Goal: Information Seeking & Learning: Learn about a topic

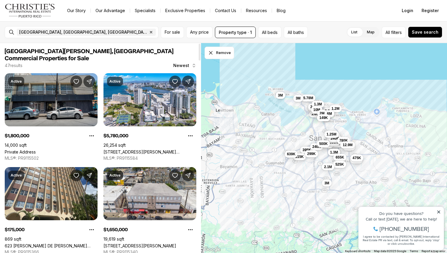
click at [36, 149] on link "Private Address" at bounding box center [20, 151] width 31 height 5
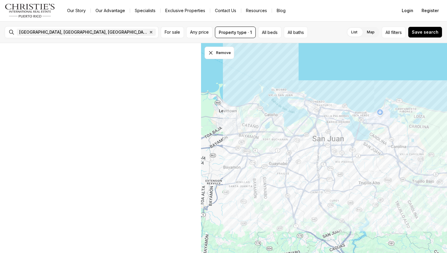
scroll to position [45, 0]
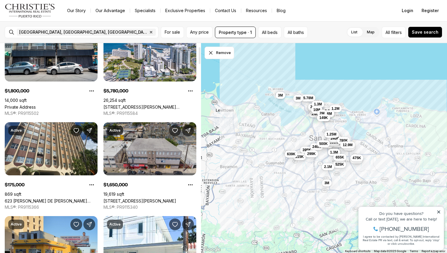
click at [138, 199] on link "1108 LAS PALMAS AVE., SAN JUAN PR, 00907" at bounding box center [139, 201] width 73 height 5
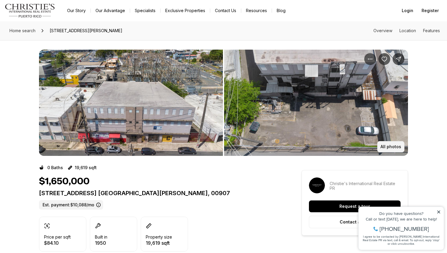
click at [402, 147] on button "All photos" at bounding box center [390, 146] width 27 height 11
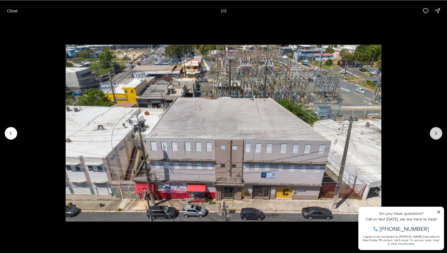
click at [434, 133] on icon "Next slide" at bounding box center [436, 133] width 6 height 6
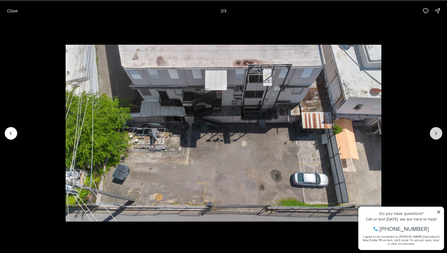
click at [434, 133] on icon "Next slide" at bounding box center [436, 133] width 6 height 6
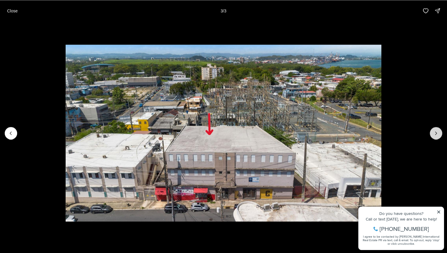
click at [434, 133] on div at bounding box center [436, 133] width 12 height 12
click at [7, 10] on p "Close" at bounding box center [12, 10] width 11 height 5
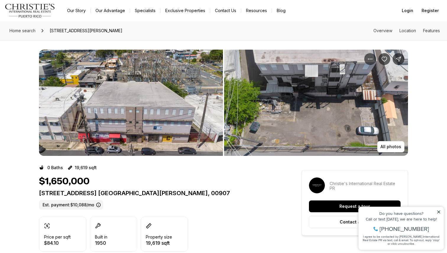
scroll to position [40, 0]
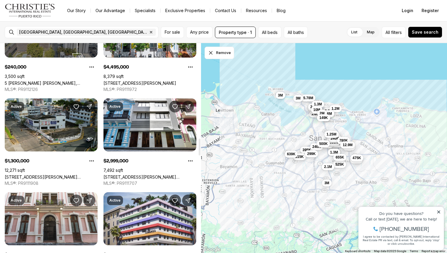
scroll to position [1197, 0]
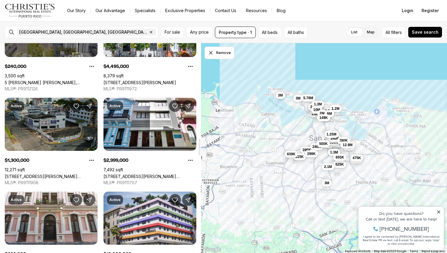
click at [55, 174] on link "[STREET_ADDRESS][PERSON_NAME][PERSON_NAME]" at bounding box center [51, 176] width 93 height 5
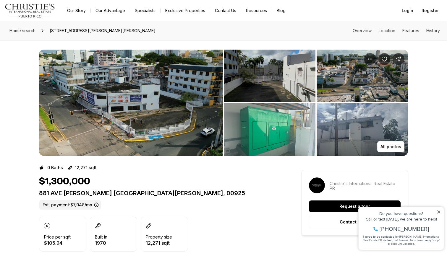
click at [356, 89] on img "View image gallery" at bounding box center [361, 76] width 91 height 53
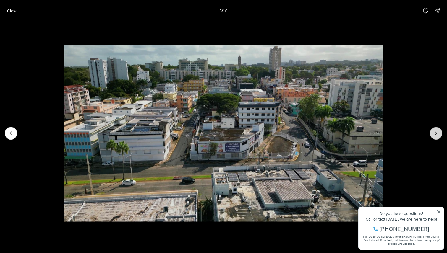
click at [432, 132] on button "Next slide" at bounding box center [436, 133] width 12 height 12
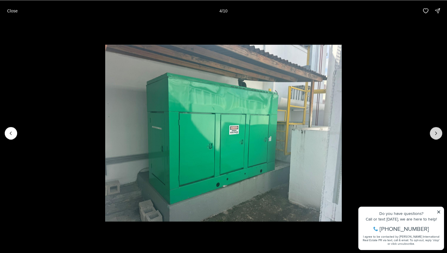
click at [432, 132] on button "Next slide" at bounding box center [436, 133] width 12 height 12
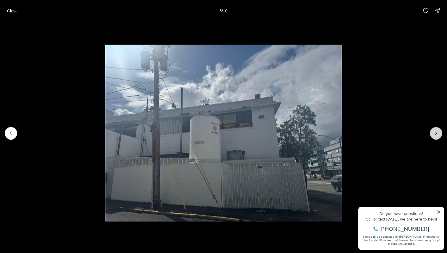
click at [432, 132] on button "Next slide" at bounding box center [436, 133] width 12 height 12
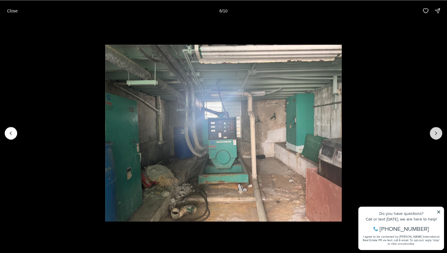
click at [432, 132] on button "Next slide" at bounding box center [436, 133] width 12 height 12
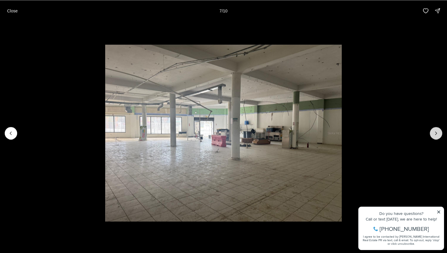
click at [432, 132] on button "Next slide" at bounding box center [436, 133] width 12 height 12
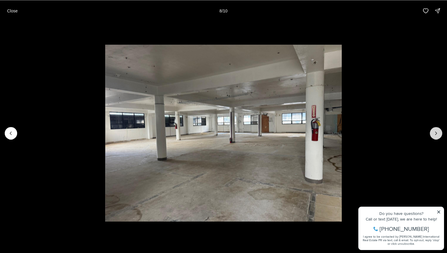
click at [432, 132] on button "Next slide" at bounding box center [436, 133] width 12 height 12
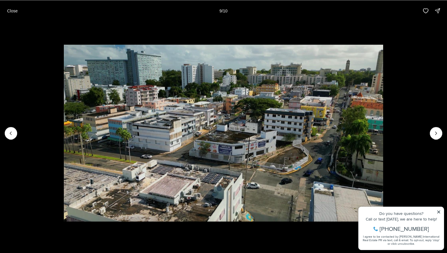
click at [19, 18] on div "Close 9 / 10" at bounding box center [223, 10] width 447 height 21
click at [19, 15] on button "Close" at bounding box center [13, 11] width 18 height 12
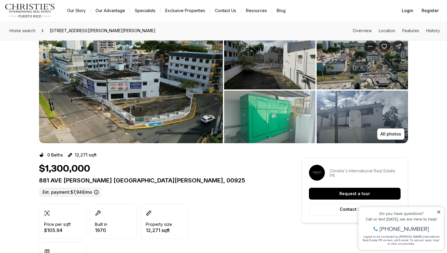
scroll to position [17, 0]
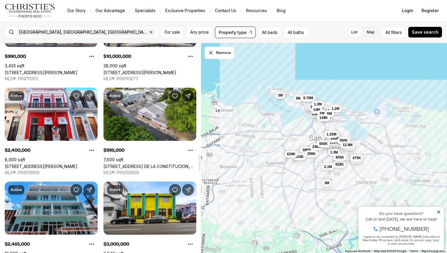
scroll to position [1395, 0]
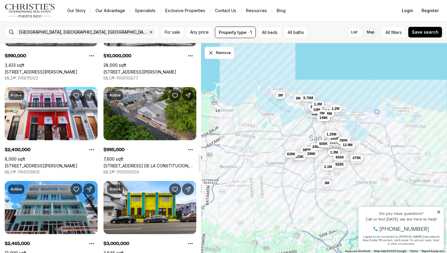
click at [158, 163] on link "619 AVE. DE LA CONSTITUCION, SAN JUAN PR, 00917" at bounding box center [149, 165] width 93 height 5
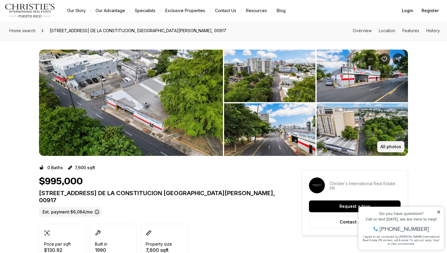
click at [394, 149] on p "All photos" at bounding box center [390, 146] width 21 height 5
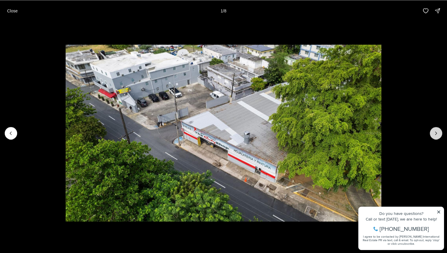
click at [440, 133] on button "Next slide" at bounding box center [436, 133] width 12 height 12
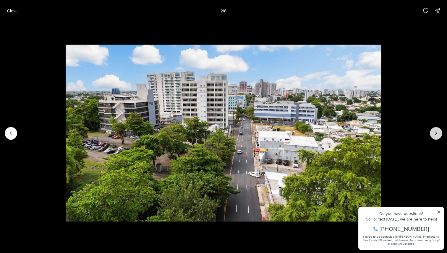
click at [440, 133] on button "Next slide" at bounding box center [436, 133] width 12 height 12
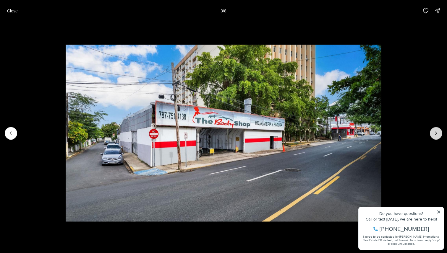
click at [440, 133] on button "Next slide" at bounding box center [436, 133] width 12 height 12
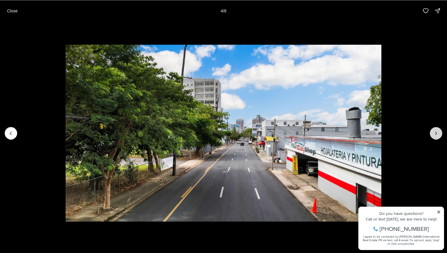
click at [440, 133] on button "Next slide" at bounding box center [436, 133] width 12 height 12
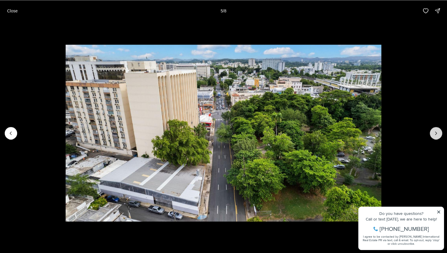
click at [440, 133] on button "Next slide" at bounding box center [436, 133] width 12 height 12
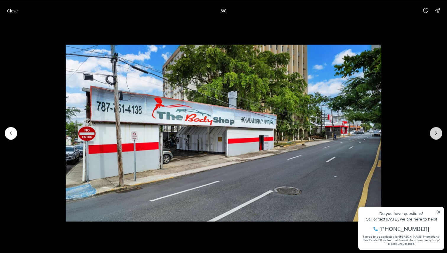
click at [440, 133] on button "Next slide" at bounding box center [436, 133] width 12 height 12
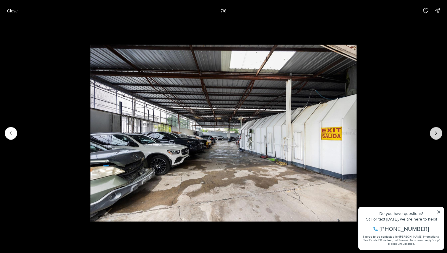
click at [440, 133] on button "Next slide" at bounding box center [436, 133] width 12 height 12
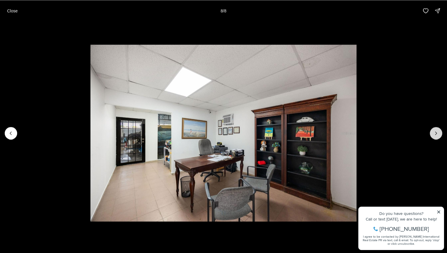
click at [440, 133] on div at bounding box center [436, 133] width 12 height 12
click at [439, 133] on div at bounding box center [436, 133] width 12 height 12
click at [14, 11] on p "Close" at bounding box center [12, 10] width 11 height 5
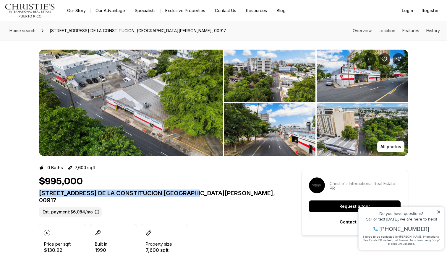
drag, startPoint x: 34, startPoint y: 188, endPoint x: 195, endPoint y: 192, distance: 160.7
copy p "619 AVE. DE LA CONSTITUCION SAN JUAN PR, 00917"
click at [439, 211] on icon at bounding box center [438, 212] width 4 height 4
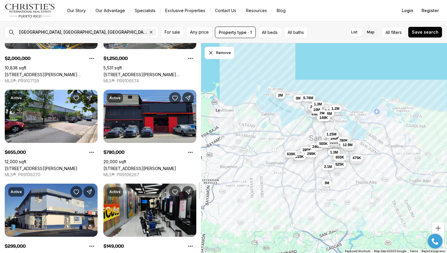
scroll to position [1771, 0]
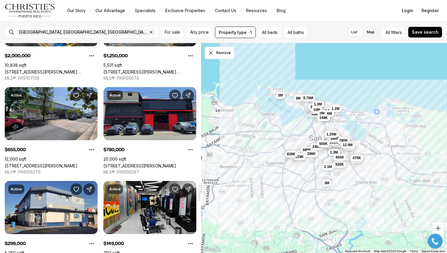
click at [75, 163] on link "[STREET_ADDRESS][PERSON_NAME]" at bounding box center [41, 165] width 73 height 5
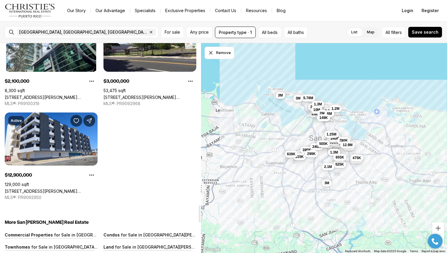
scroll to position [2127, 0]
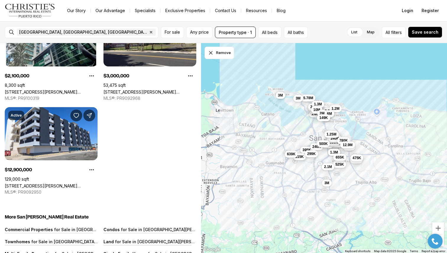
click at [274, 167] on div "1.8M 5.78M 175K 995K 1.65M 3.3M 1.3M 227K 2.2M 685K 1.6M 375K 395K 315K 950K 24…" at bounding box center [324, 148] width 246 height 210
click at [60, 32] on span "San Juan, PR, US Remove San Juan, PR, US" at bounding box center [86, 32] width 139 height 7
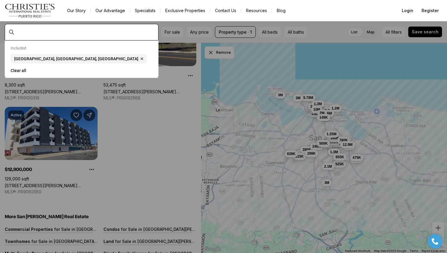
click at [54, 31] on input "text" at bounding box center [86, 32] width 139 height 5
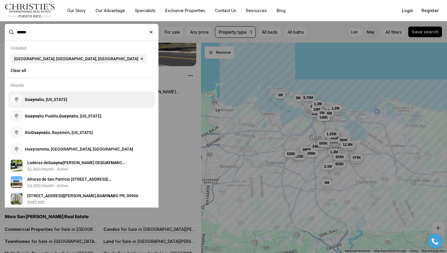
type input "******"
click at [46, 96] on button "Guayna bo, Puerto Rico" at bounding box center [81, 99] width 147 height 17
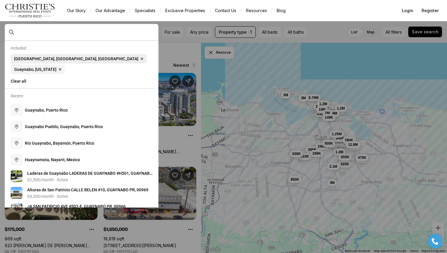
click at [139, 57] on icon "button" at bounding box center [141, 58] width 5 height 5
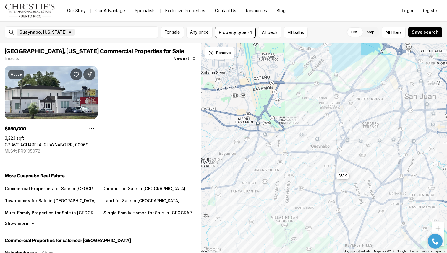
click at [68, 32] on icon "button" at bounding box center [70, 32] width 5 height 5
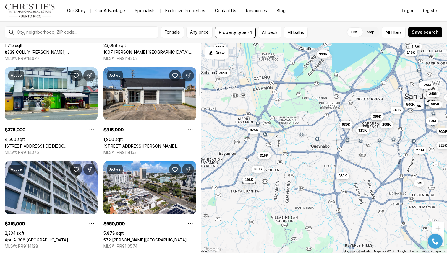
scroll to position [281, 0]
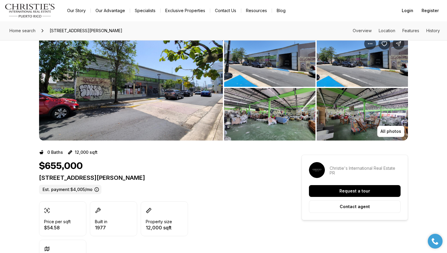
scroll to position [16, 0]
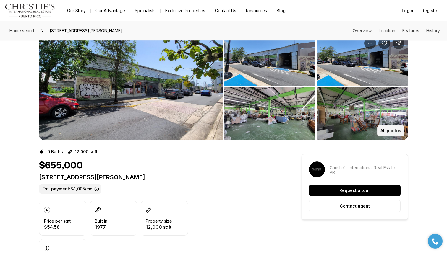
click at [399, 130] on p "All photos" at bounding box center [390, 130] width 21 height 5
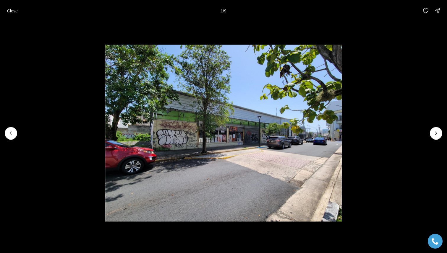
click at [445, 134] on li "1 of 9" at bounding box center [223, 133] width 447 height 224
click at [441, 134] on button "Next slide" at bounding box center [436, 133] width 12 height 12
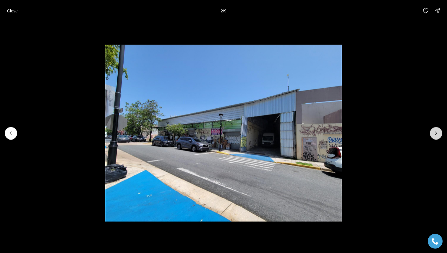
click at [440, 134] on button "Next slide" at bounding box center [436, 133] width 12 height 12
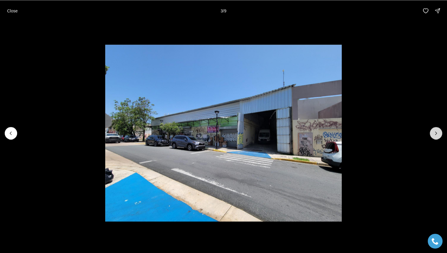
click at [440, 134] on button "Next slide" at bounding box center [436, 133] width 12 height 12
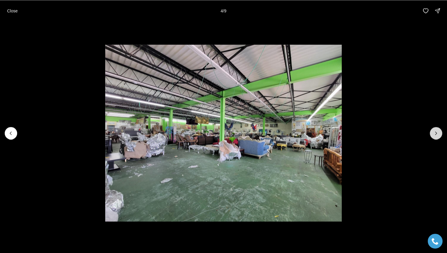
click at [440, 134] on button "Next slide" at bounding box center [436, 133] width 12 height 12
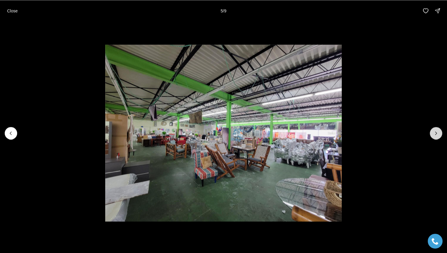
click at [440, 134] on button "Next slide" at bounding box center [436, 133] width 12 height 12
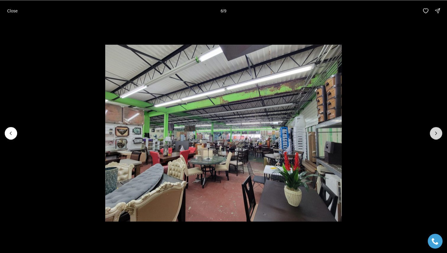
click at [440, 134] on button "Next slide" at bounding box center [436, 133] width 12 height 12
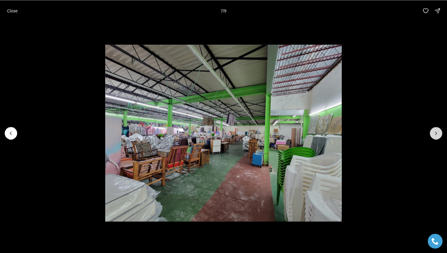
click at [440, 134] on button "Next slide" at bounding box center [436, 133] width 12 height 12
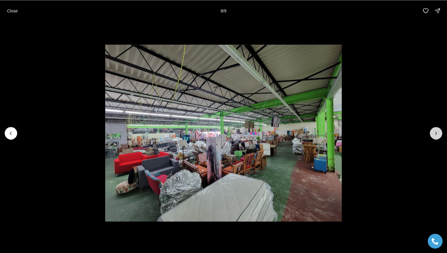
click at [440, 134] on button "Next slide" at bounding box center [436, 133] width 12 height 12
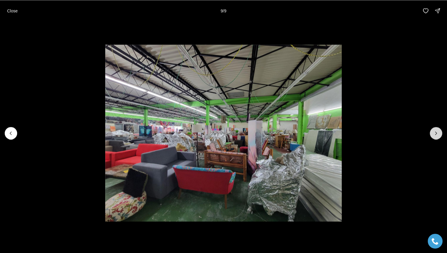
click at [440, 134] on div at bounding box center [436, 133] width 12 height 12
click at [1, 8] on div "Close 9 / 9" at bounding box center [223, 10] width 447 height 21
click at [7, 9] on button "Close" at bounding box center [13, 11] width 18 height 12
